Goal: Download file/media

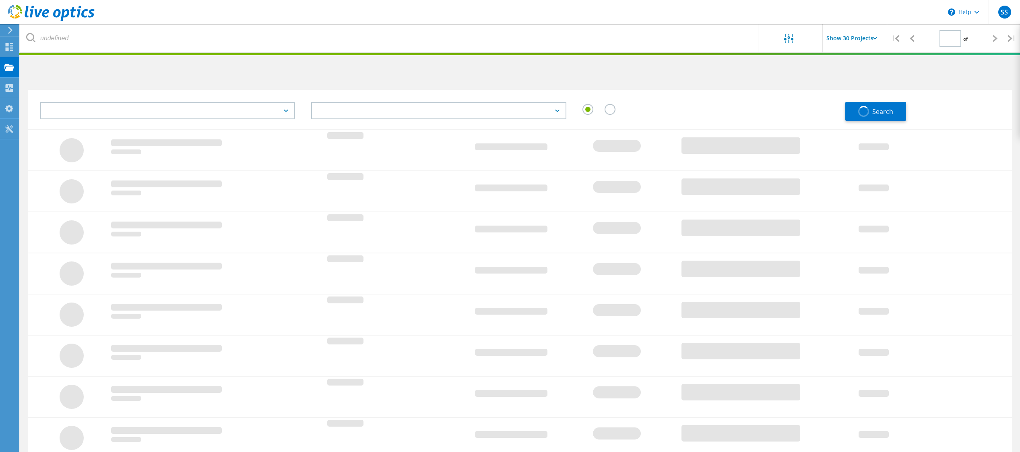
type input "1"
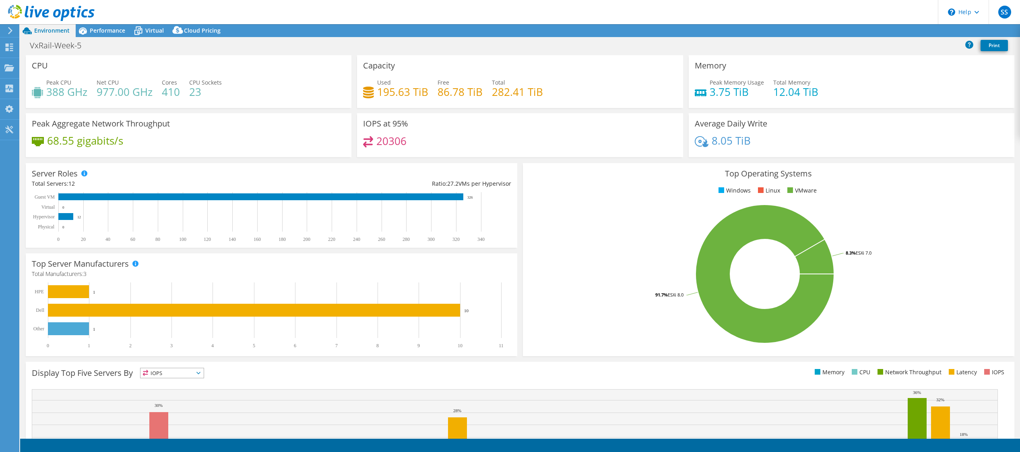
select select "USD"
click at [878, 29] on link "Reports" at bounding box center [884, 31] width 39 height 12
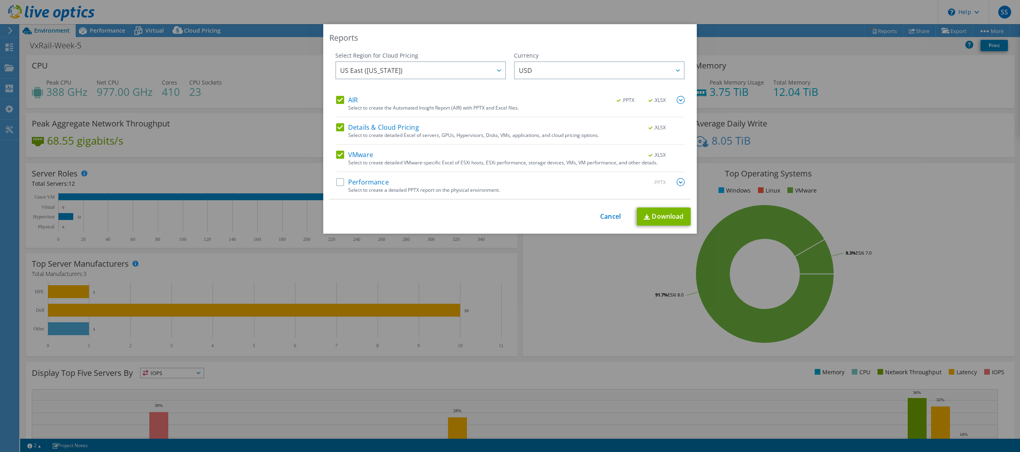
click at [338, 153] on label "VMware" at bounding box center [354, 155] width 37 height 8
click at [0, 0] on input "VMware" at bounding box center [0, 0] width 0 height 0
click at [338, 126] on label "Details & Cloud Pricing" at bounding box center [377, 127] width 83 height 8
click at [0, 0] on input "Details & Cloud Pricing" at bounding box center [0, 0] width 0 height 0
click at [339, 100] on label "AIR" at bounding box center [347, 100] width 22 height 8
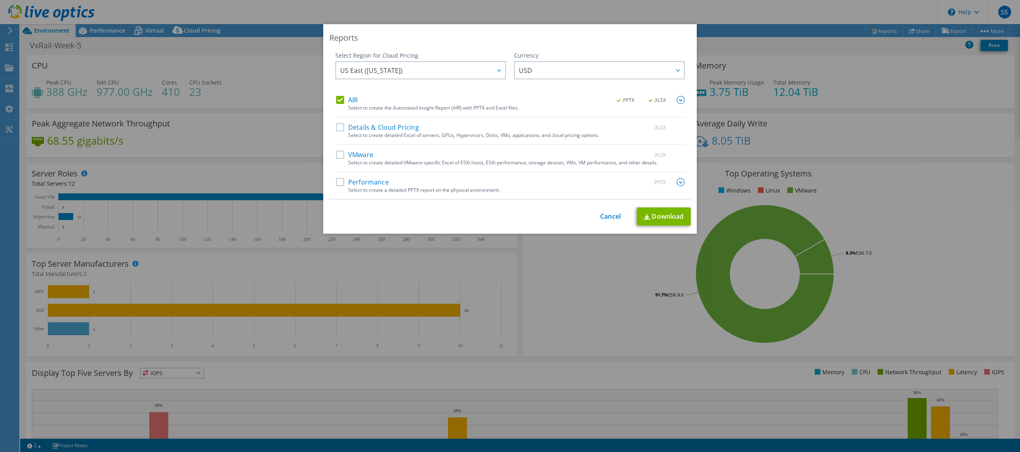
click at [0, 0] on input "AIR" at bounding box center [0, 0] width 0 height 0
click at [339, 181] on label "Performance" at bounding box center [362, 182] width 53 height 8
click at [0, 0] on input "Performance" at bounding box center [0, 0] width 0 height 0
click at [655, 181] on span ".PPTX" at bounding box center [657, 183] width 31 height 6
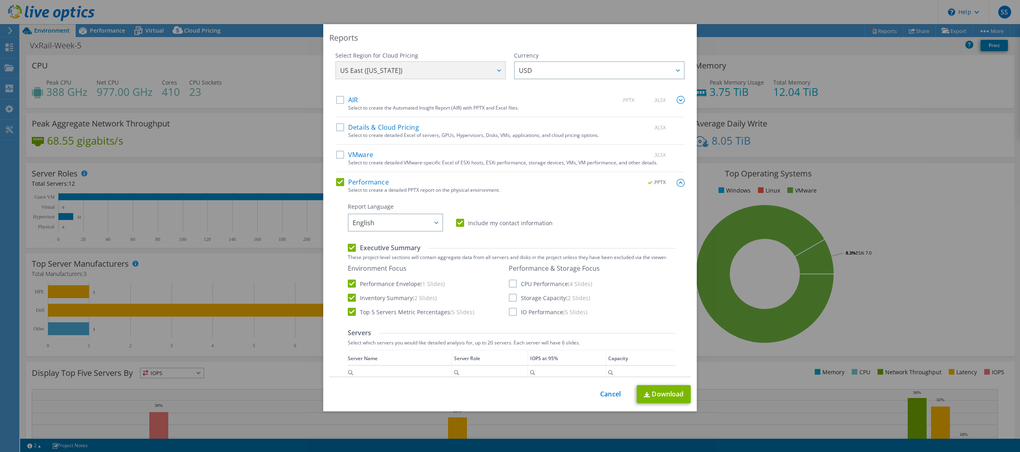
click at [457, 219] on label "Include my contact information" at bounding box center [504, 223] width 97 height 8
click at [0, 0] on input "Include my contact information" at bounding box center [0, 0] width 0 height 0
click at [351, 245] on label "Executive Summary" at bounding box center [384, 247] width 73 height 9
click at [0, 0] on input "Executive Summary" at bounding box center [0, 0] width 0 height 0
click at [511, 314] on label "IO Performance (5 Slides)" at bounding box center [548, 312] width 79 height 8
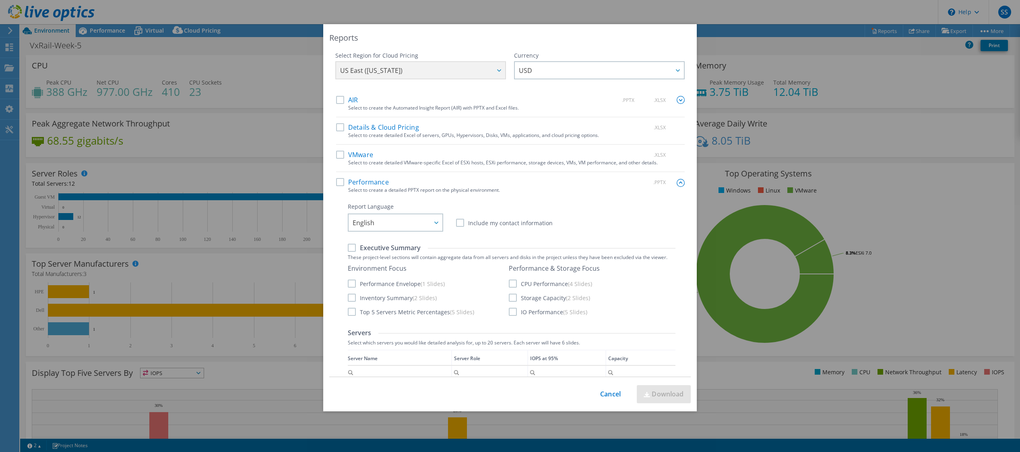
click at [0, 0] on input "IO Performance (5 Slides)" at bounding box center [0, 0] width 0 height 0
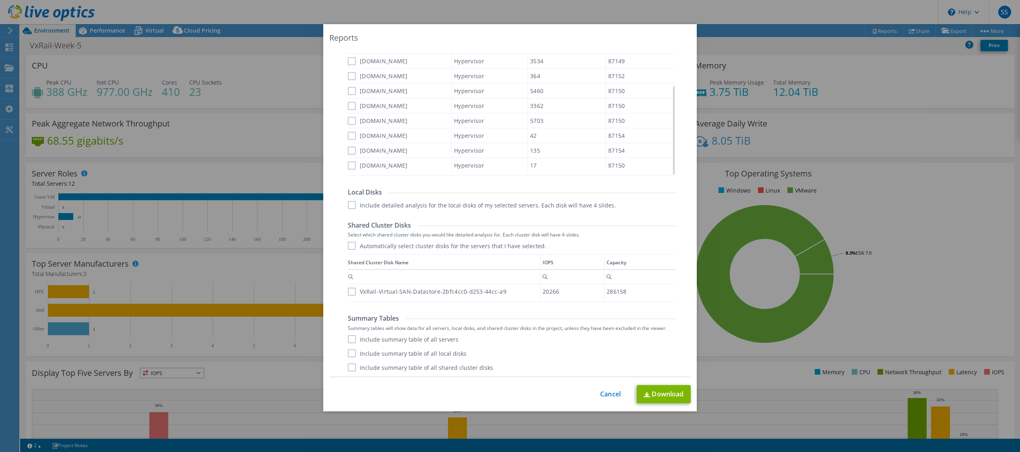
scroll to position [1, 0]
click at [657, 393] on link "Download" at bounding box center [664, 394] width 54 height 18
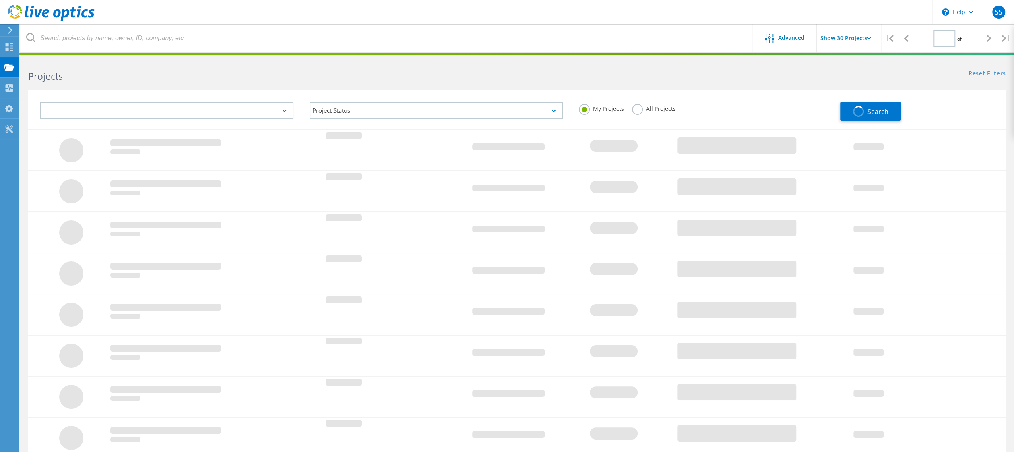
type input "1"
